Goal: Use online tool/utility: Utilize a website feature to perform a specific function

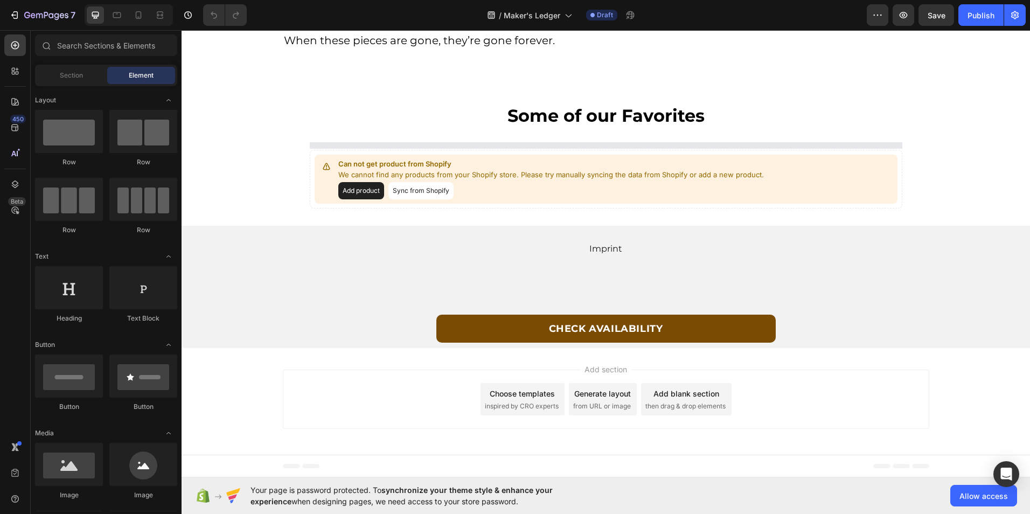
scroll to position [3984, 0]
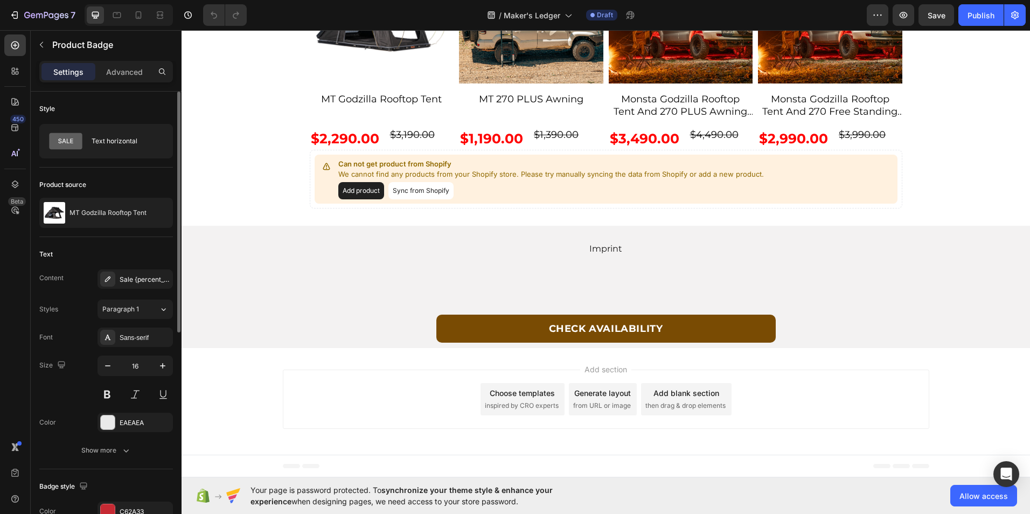
scroll to position [162, 0]
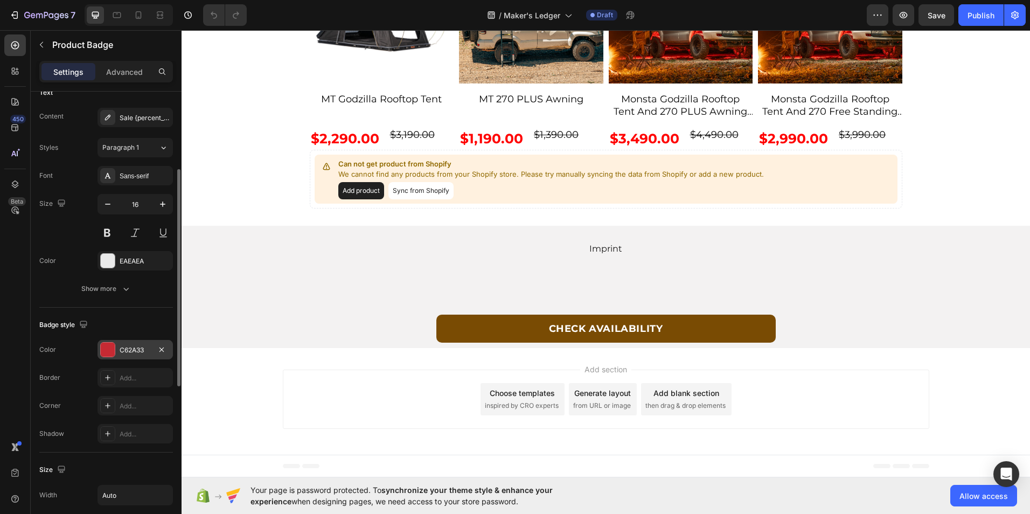
click at [121, 352] on div "C62A33" at bounding box center [135, 350] width 31 height 10
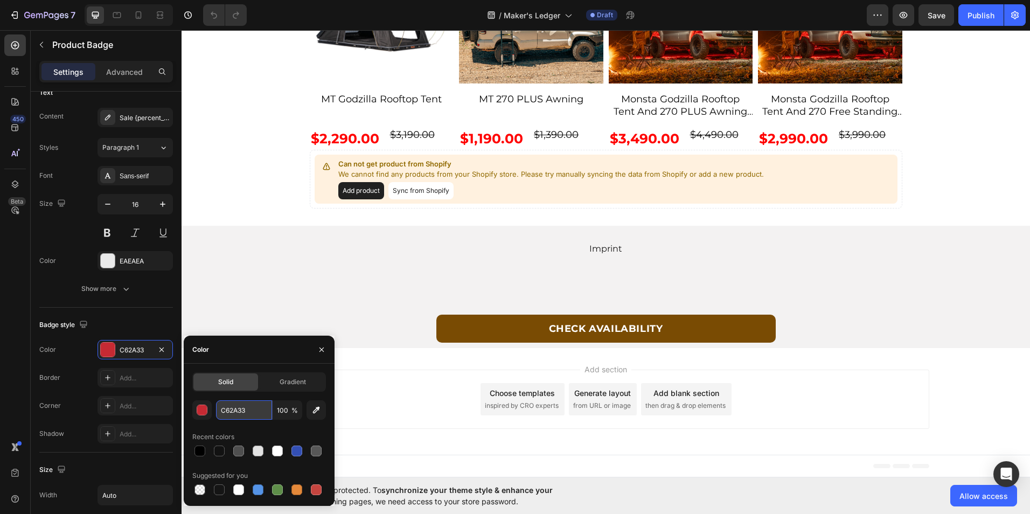
click at [246, 412] on input "C62A33" at bounding box center [244, 409] width 56 height 19
paste input "#8B9E98"
type input "#8B9E98"
click at [113, 324] on div "Badge style" at bounding box center [106, 324] width 134 height 17
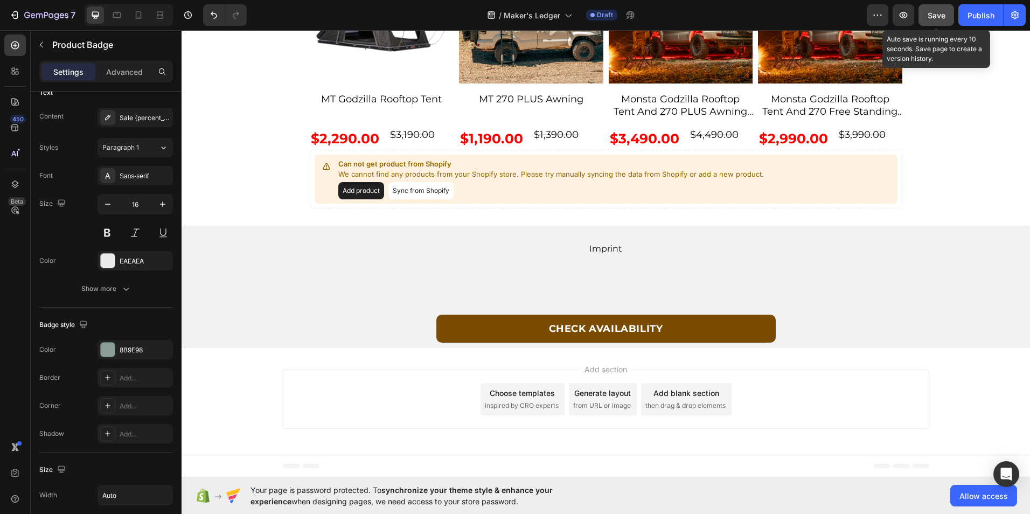
click at [937, 21] on button "Save" at bounding box center [936, 15] width 36 height 22
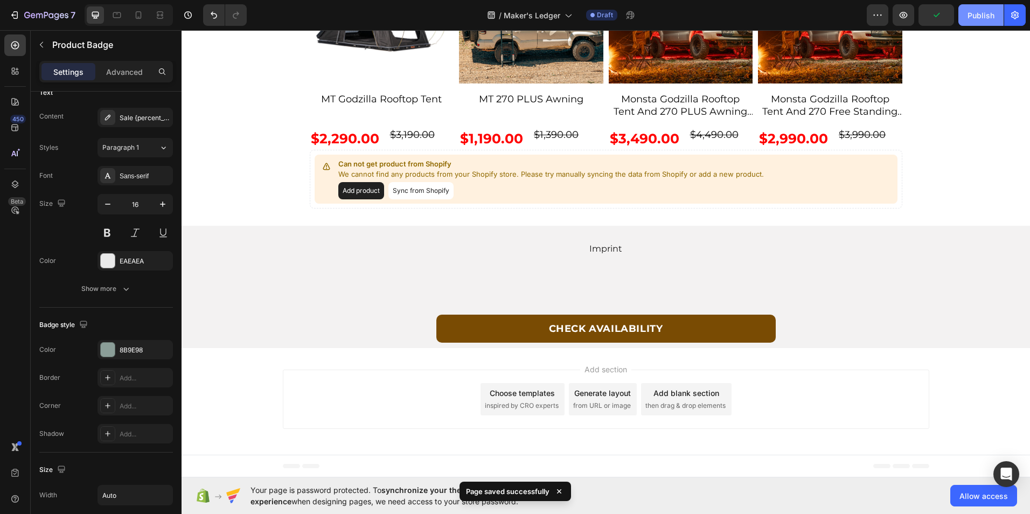
click at [985, 17] on div "Publish" at bounding box center [980, 15] width 27 height 11
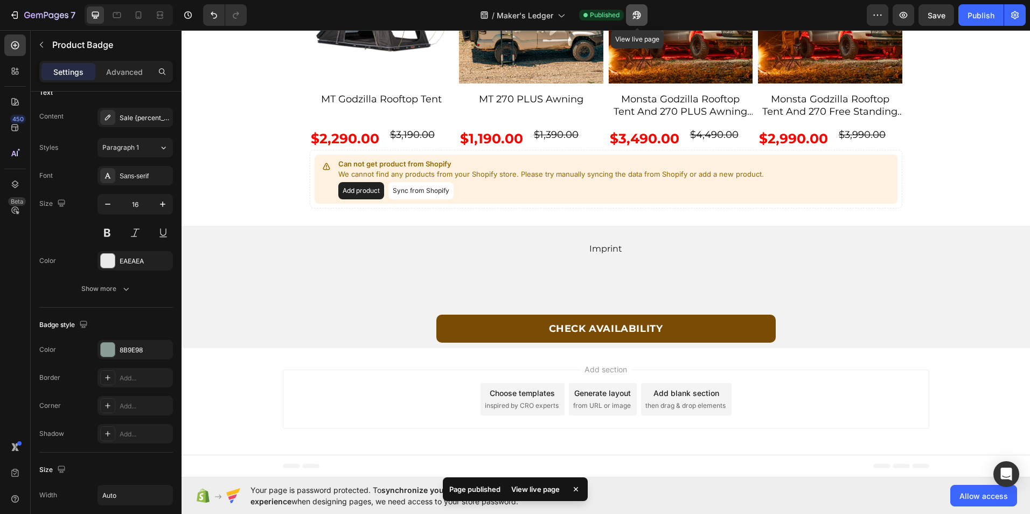
click at [632, 17] on icon "button" at bounding box center [636, 15] width 11 height 11
click at [643, 17] on button "button" at bounding box center [637, 15] width 22 height 22
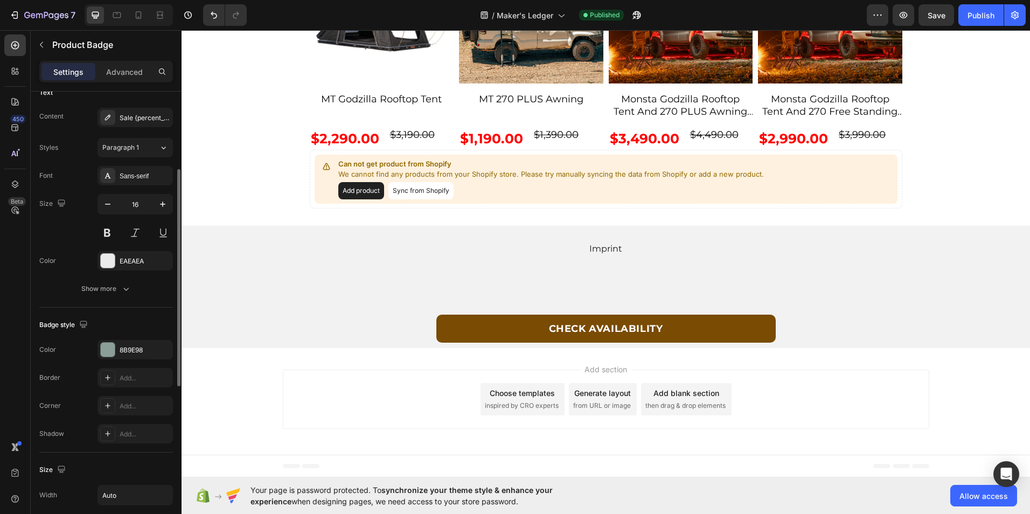
scroll to position [485, 0]
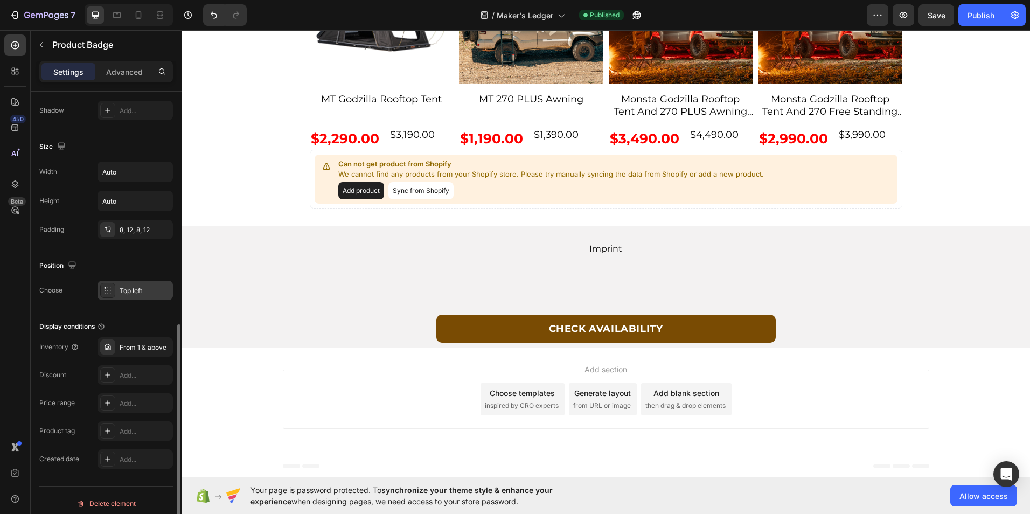
click at [133, 292] on div "Top left" at bounding box center [145, 291] width 51 height 10
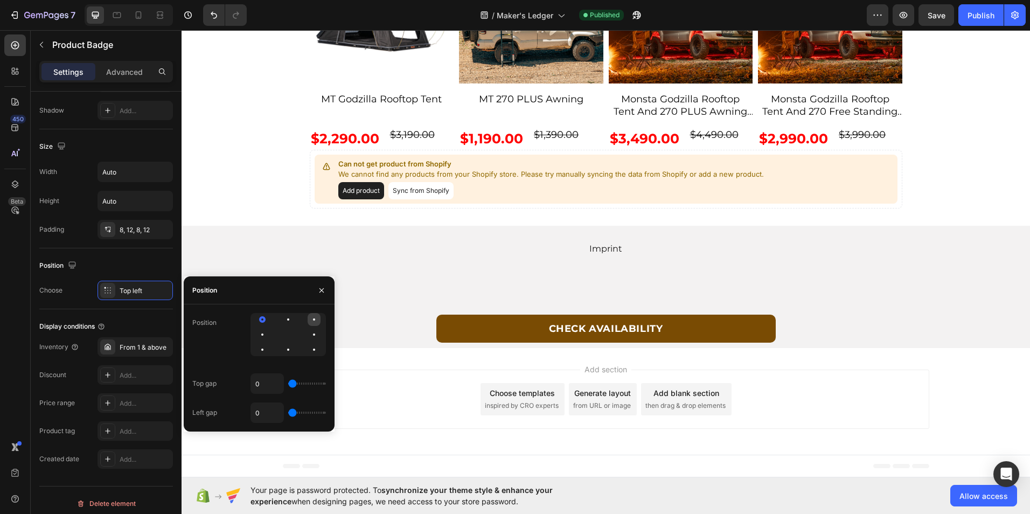
click at [269, 328] on div at bounding box center [262, 334] width 13 height 13
click at [259, 378] on input "0" at bounding box center [267, 383] width 32 height 19
type input "10"
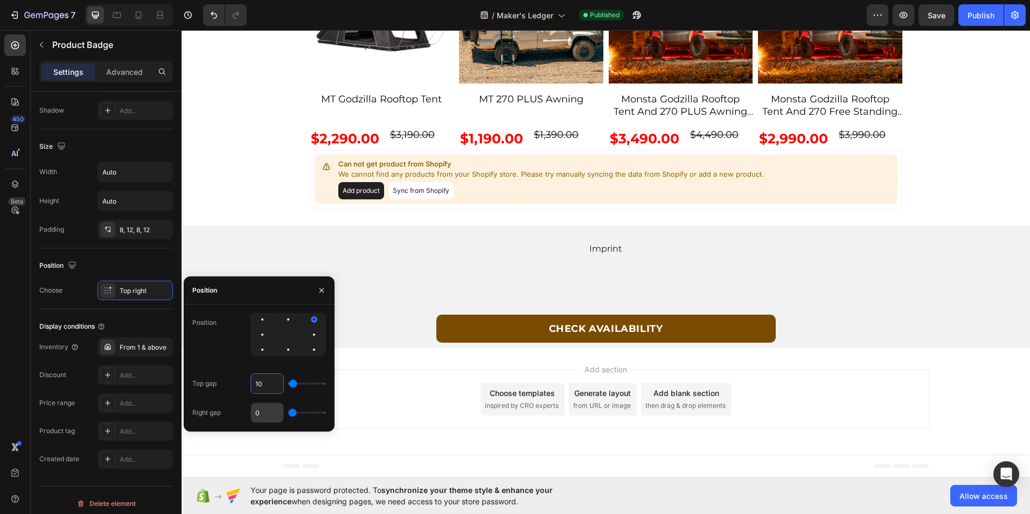
click at [267, 408] on input "0" at bounding box center [267, 412] width 32 height 19
type input "1"
type input "10"
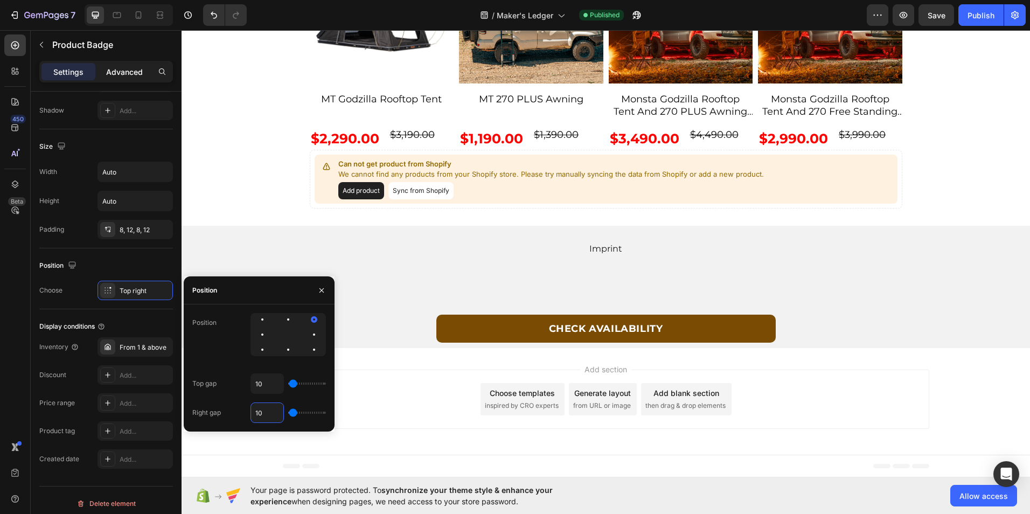
click at [126, 73] on p "Advanced" at bounding box center [124, 71] width 37 height 11
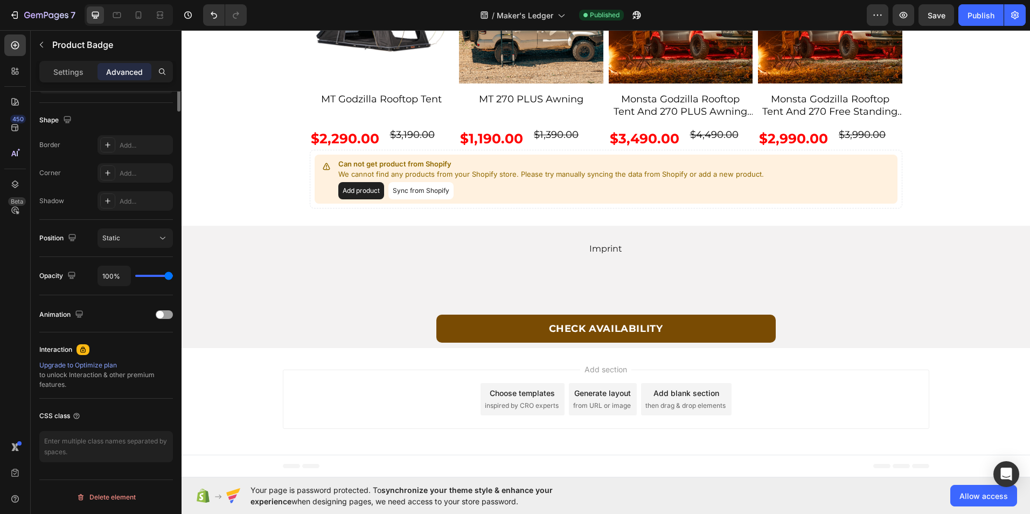
scroll to position [0, 0]
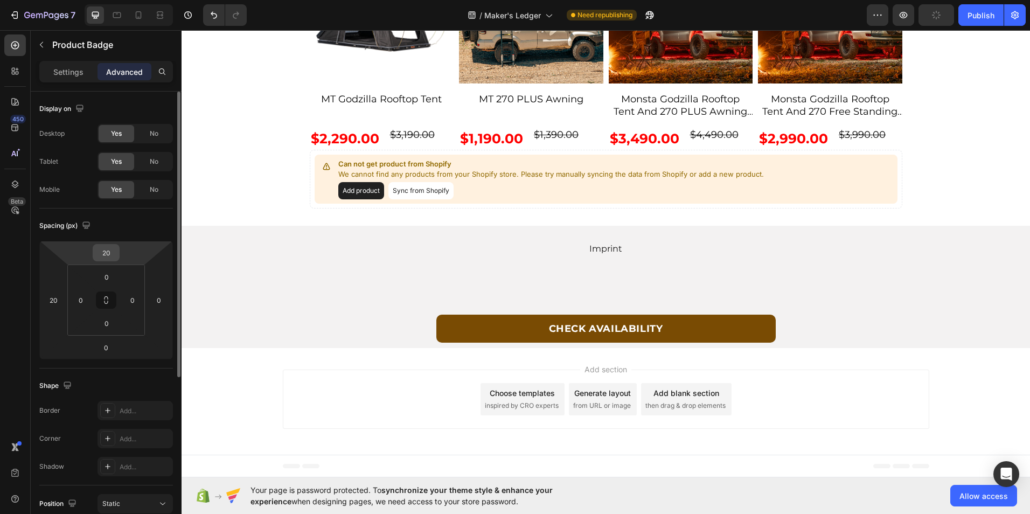
click at [106, 255] on input "20" at bounding box center [106, 253] width 22 height 16
type input "0"
click at [56, 296] on input "20" at bounding box center [53, 300] width 16 height 16
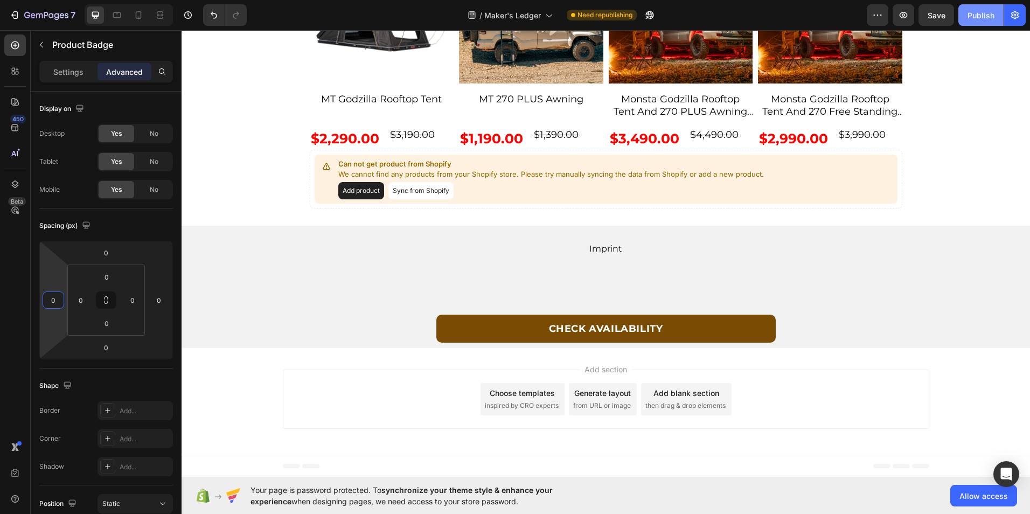
type input "0"
click at [979, 20] on div "Publish" at bounding box center [980, 15] width 27 height 11
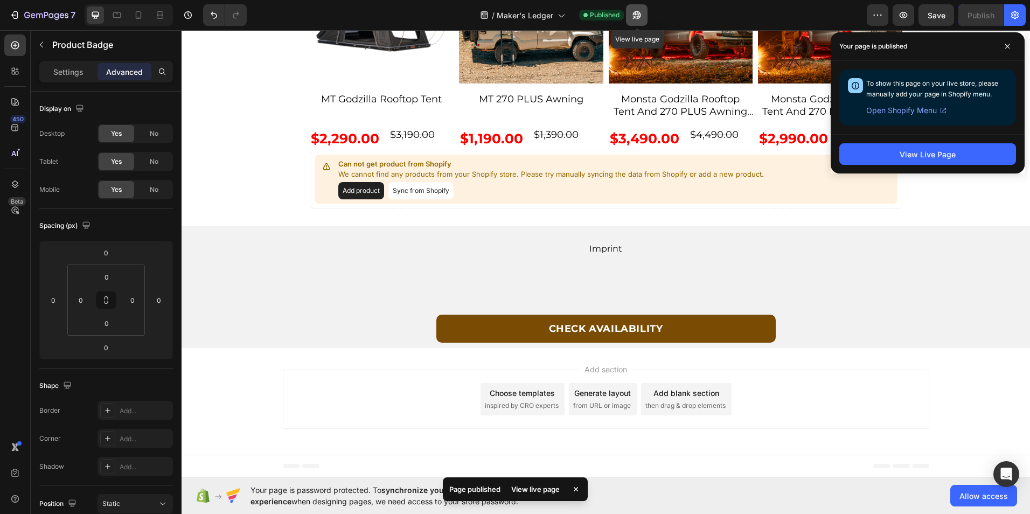
click at [636, 16] on icon "button" at bounding box center [634, 17] width 3 height 3
